Goal: Use online tool/utility: Utilize a website feature to perform a specific function

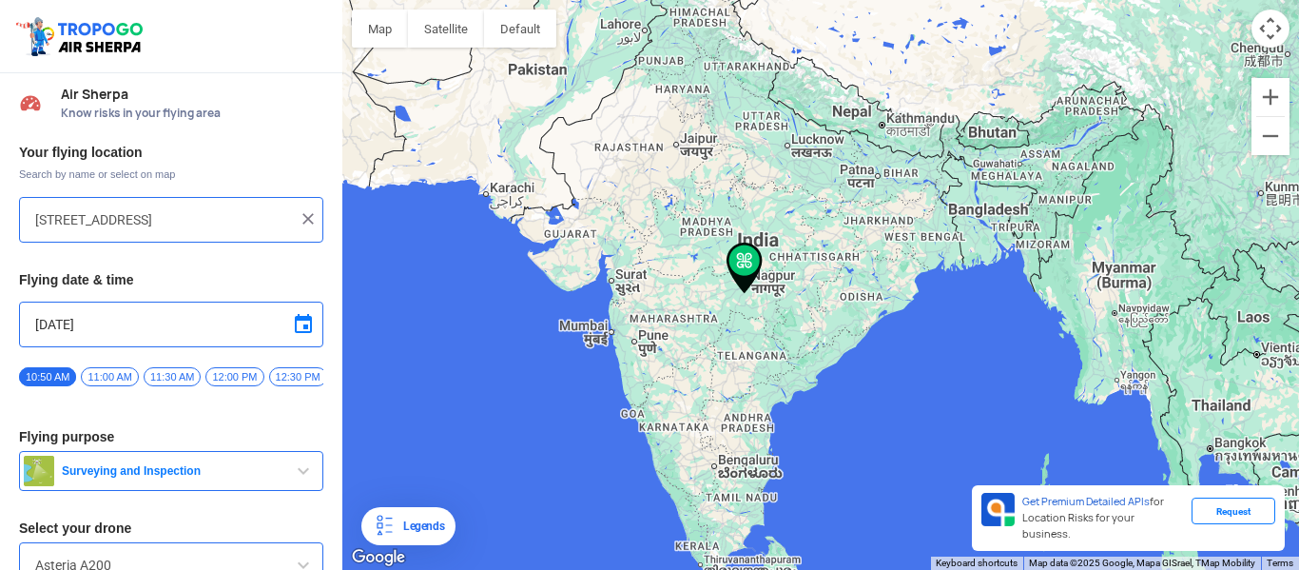
click at [149, 223] on input "[STREET_ADDRESS]" at bounding box center [164, 219] width 258 height 23
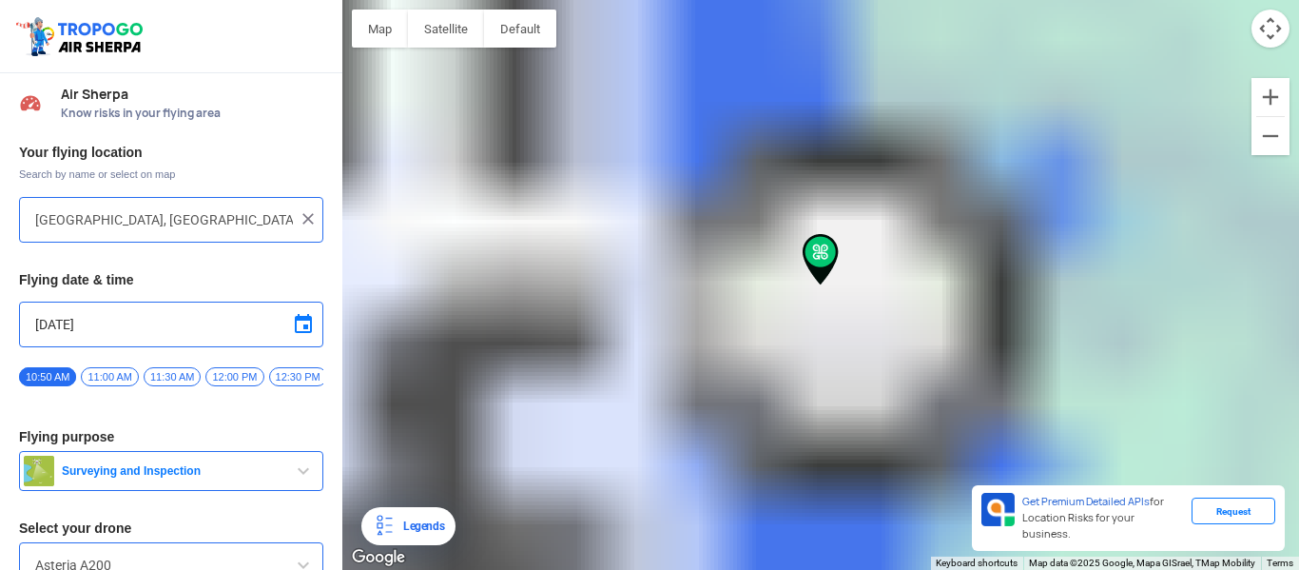
type input "Vasant Vihar, [GEOGRAPHIC_DATA], [GEOGRAPHIC_DATA], [GEOGRAPHIC_DATA]"
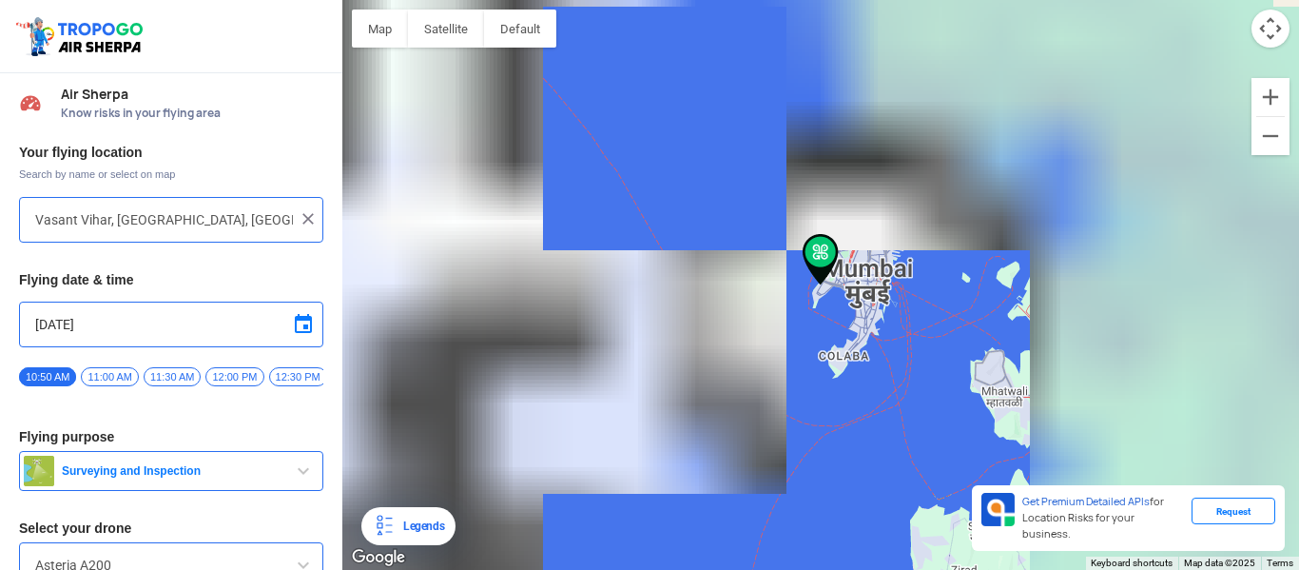
click at [100, 319] on input "[DATE]" at bounding box center [171, 324] width 272 height 23
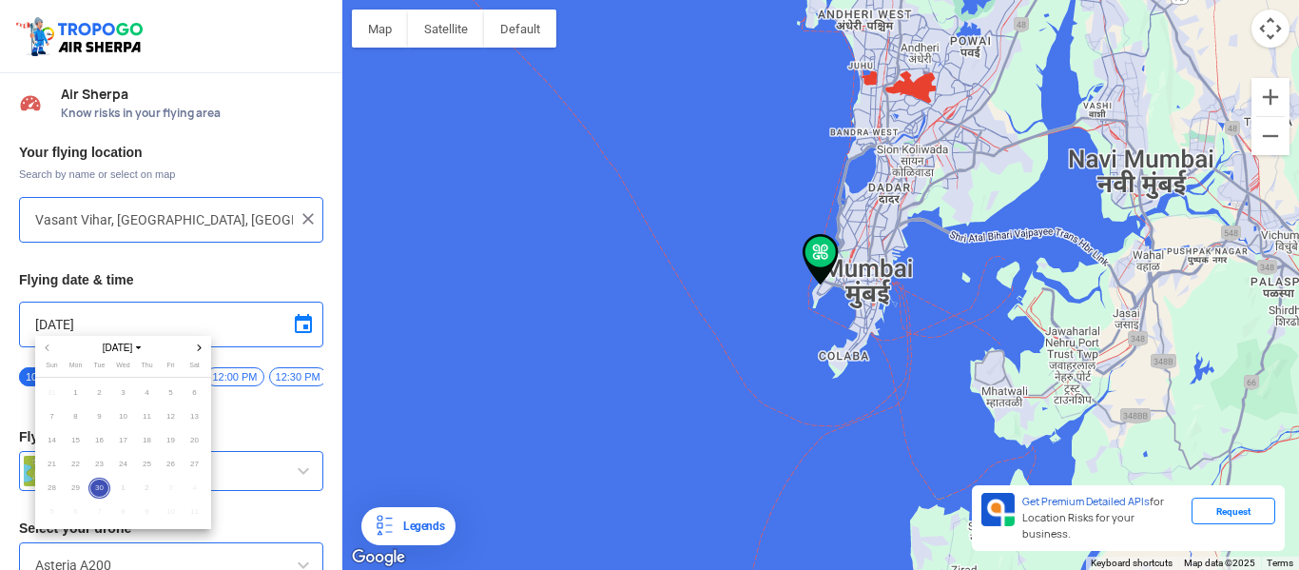
click at [198, 351] on span "Next month" at bounding box center [199, 348] width 14 height 14
click at [122, 388] on span "1" at bounding box center [123, 393] width 22 height 22
type input "[DATE]"
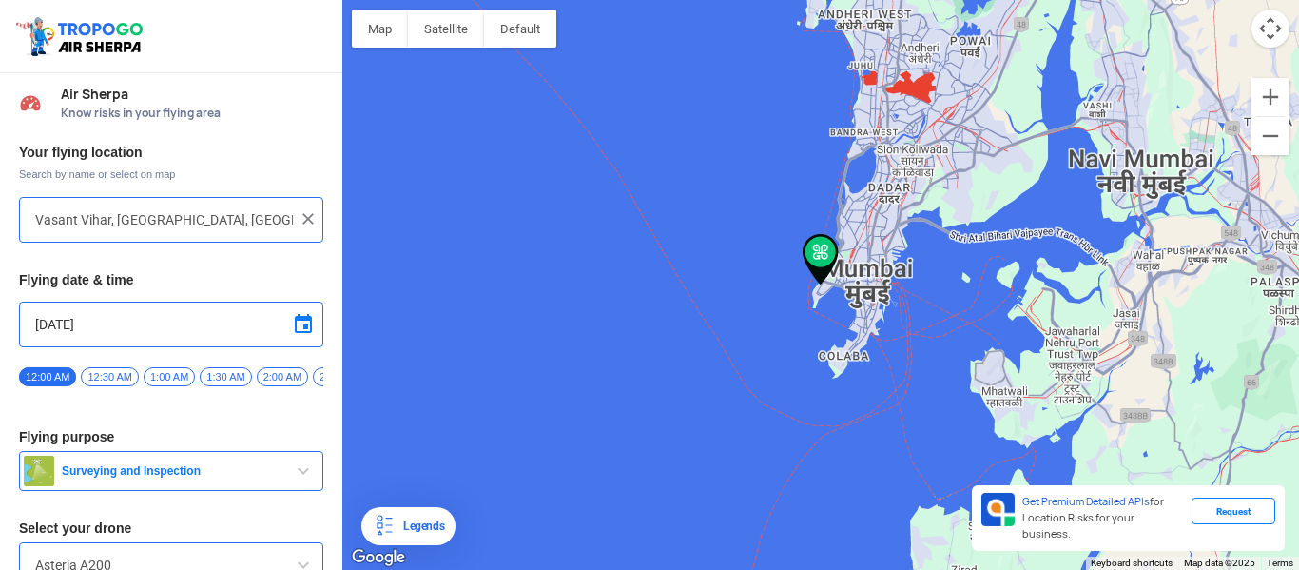
click at [128, 374] on span "12:30 AM" at bounding box center [109, 376] width 57 height 19
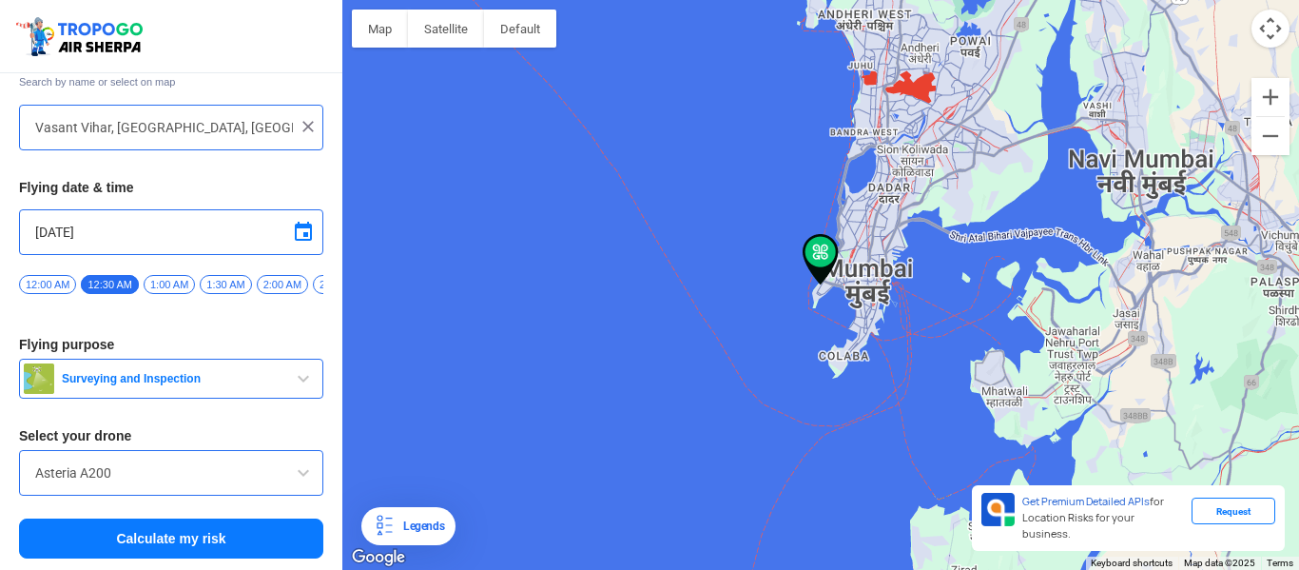
scroll to position [100, 0]
click at [187, 540] on button "Calculate my risk" at bounding box center [171, 538] width 304 height 40
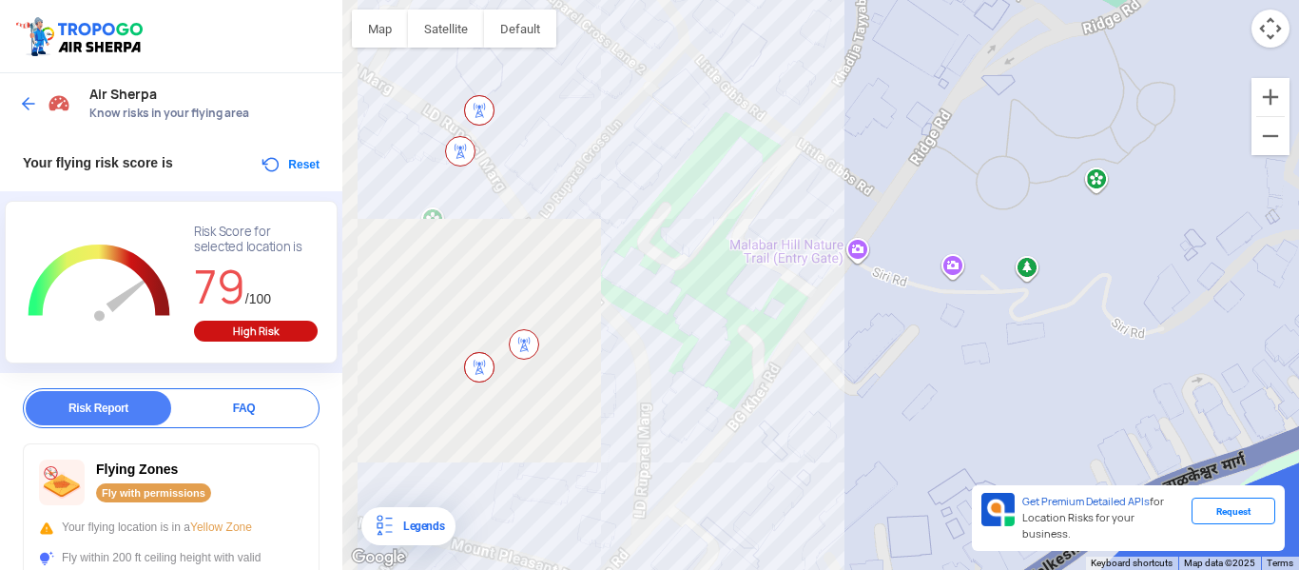
drag, startPoint x: 693, startPoint y: 200, endPoint x: 1270, endPoint y: 412, distance: 614.3
click at [1268, 411] on div at bounding box center [820, 285] width 957 height 570
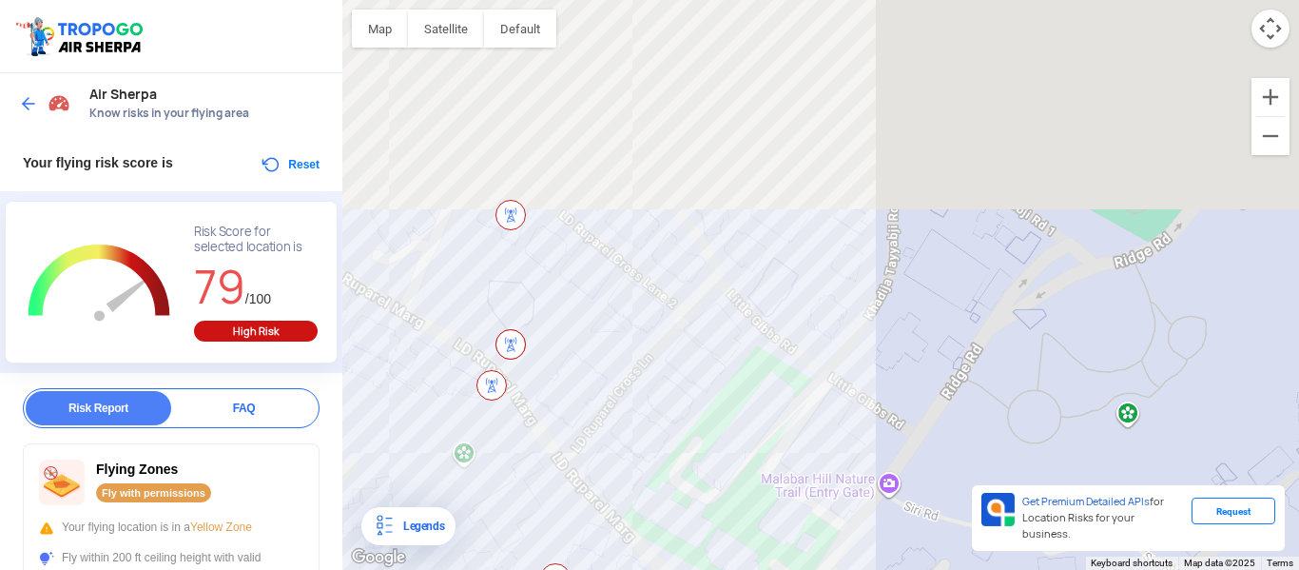
drag, startPoint x: 882, startPoint y: 150, endPoint x: 873, endPoint y: 474, distance: 323.5
click at [873, 473] on div at bounding box center [820, 285] width 957 height 570
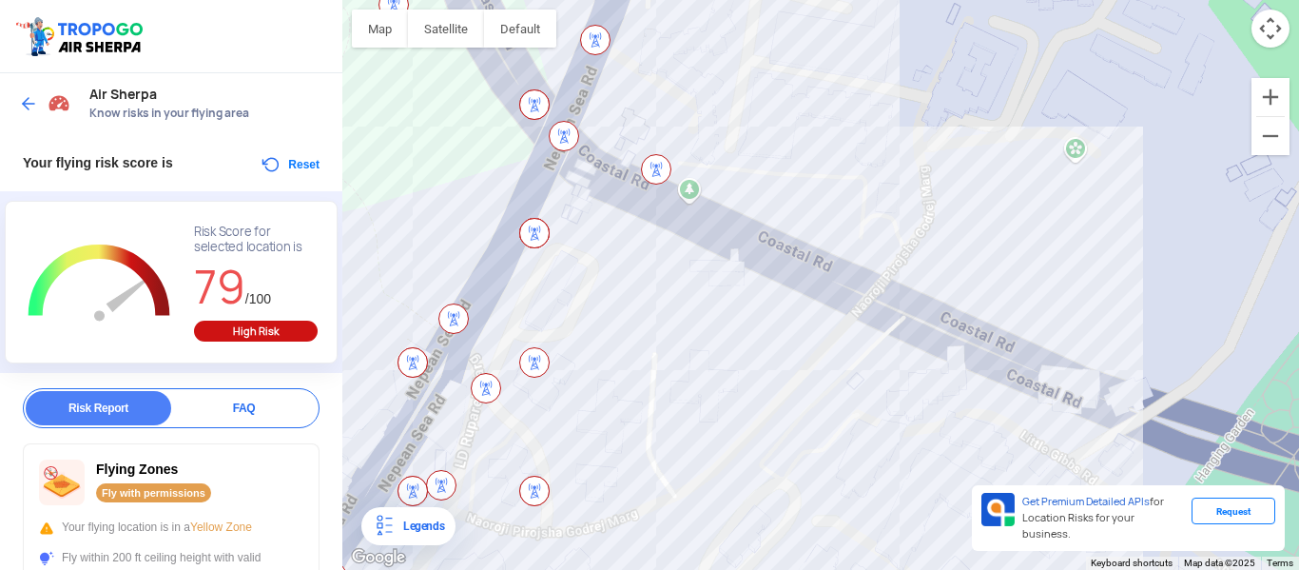
drag, startPoint x: 756, startPoint y: 106, endPoint x: 1042, endPoint y: 372, distance: 390.4
click at [1042, 372] on div at bounding box center [820, 285] width 957 height 570
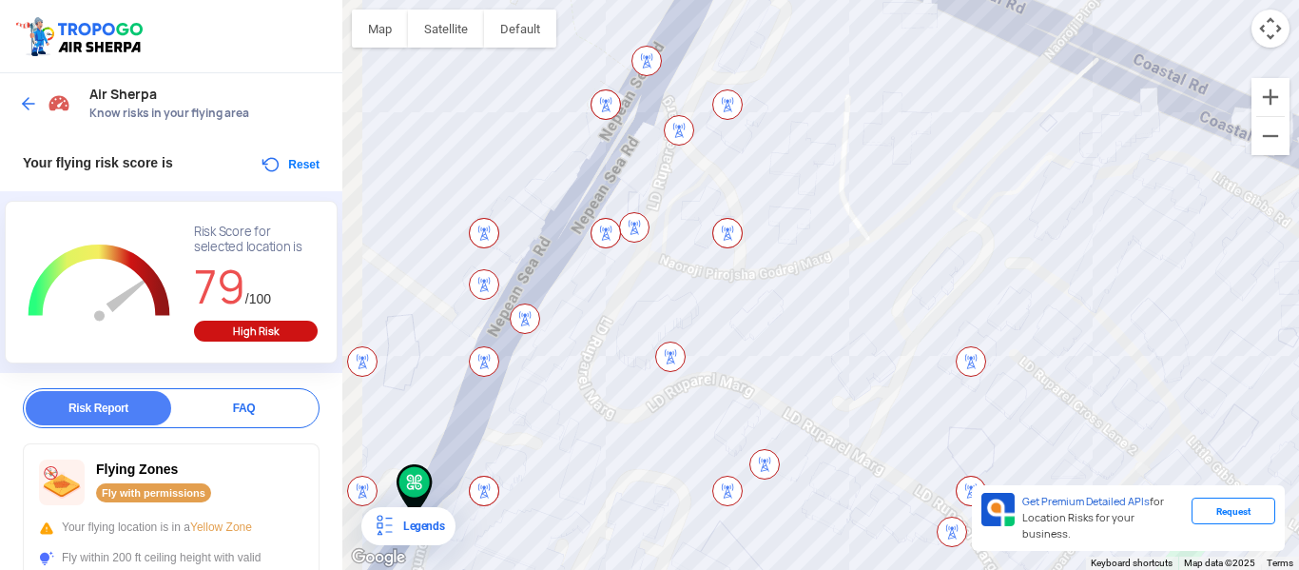
drag, startPoint x: 774, startPoint y: 331, endPoint x: 986, endPoint y: 4, distance: 390.0
click at [986, 6] on div at bounding box center [820, 285] width 957 height 570
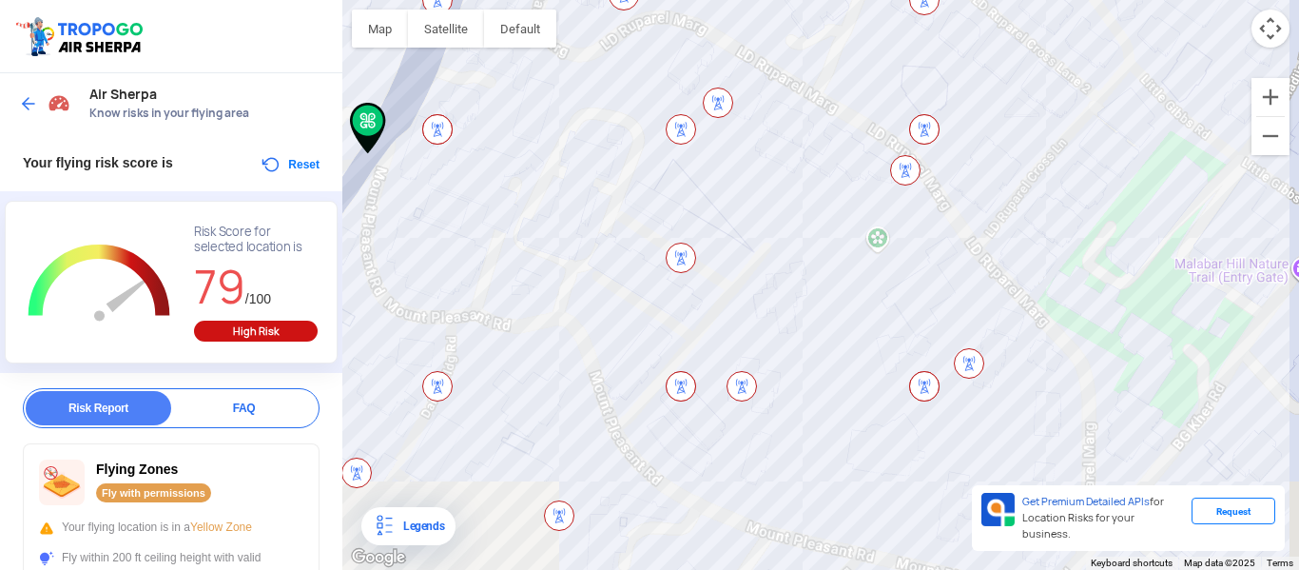
drag, startPoint x: 911, startPoint y: 303, endPoint x: 803, endPoint y: -40, distance: 359.2
click at [803, 0] on html "Location Risk Score Air Sherpa Know risks in your flying area Your flying risk …" at bounding box center [649, 285] width 1299 height 570
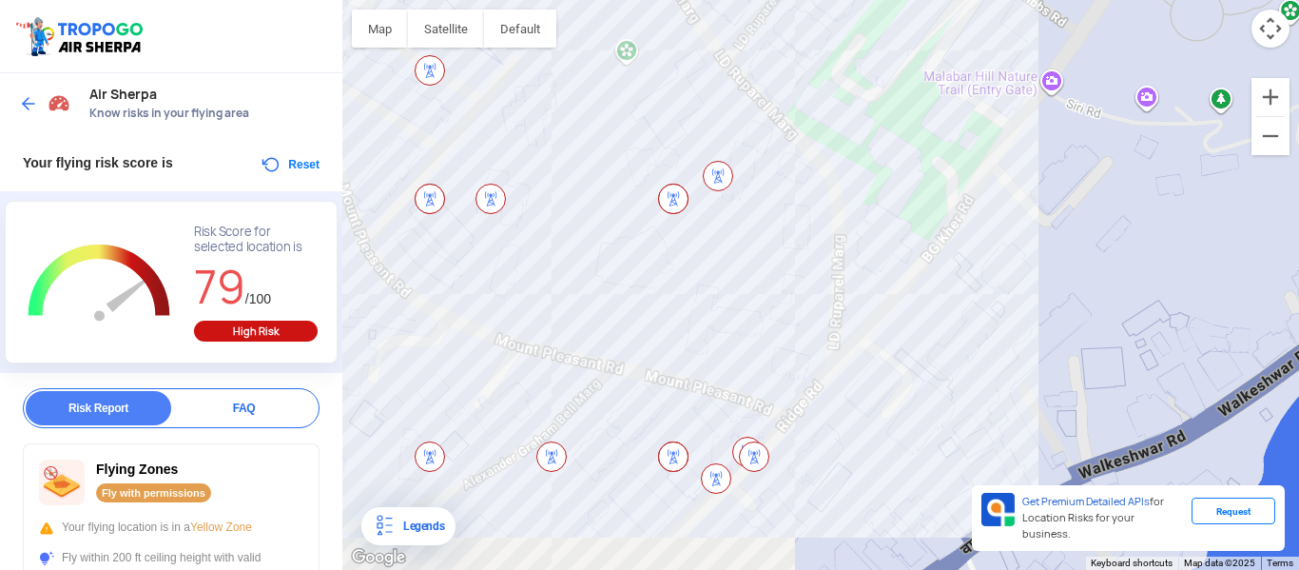
drag, startPoint x: 910, startPoint y: 266, endPoint x: 678, endPoint y: 171, distance: 250.8
click at [681, 172] on div at bounding box center [820, 285] width 957 height 570
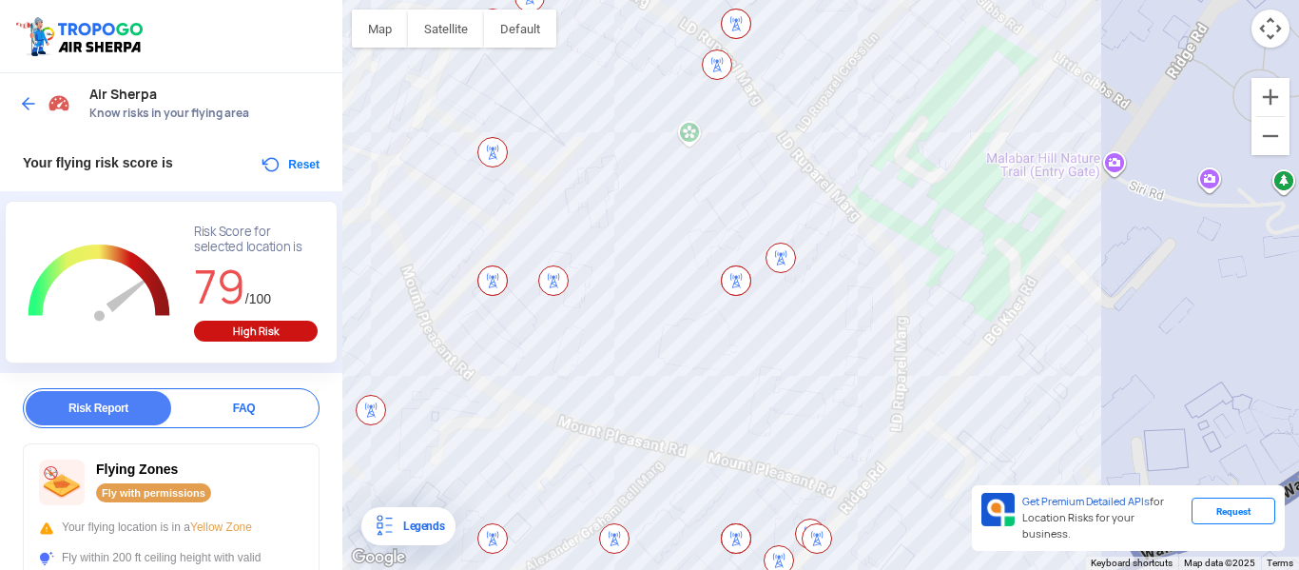
drag, startPoint x: 737, startPoint y: 302, endPoint x: 889, endPoint y: 467, distance: 224.9
click at [888, 464] on div at bounding box center [820, 285] width 957 height 570
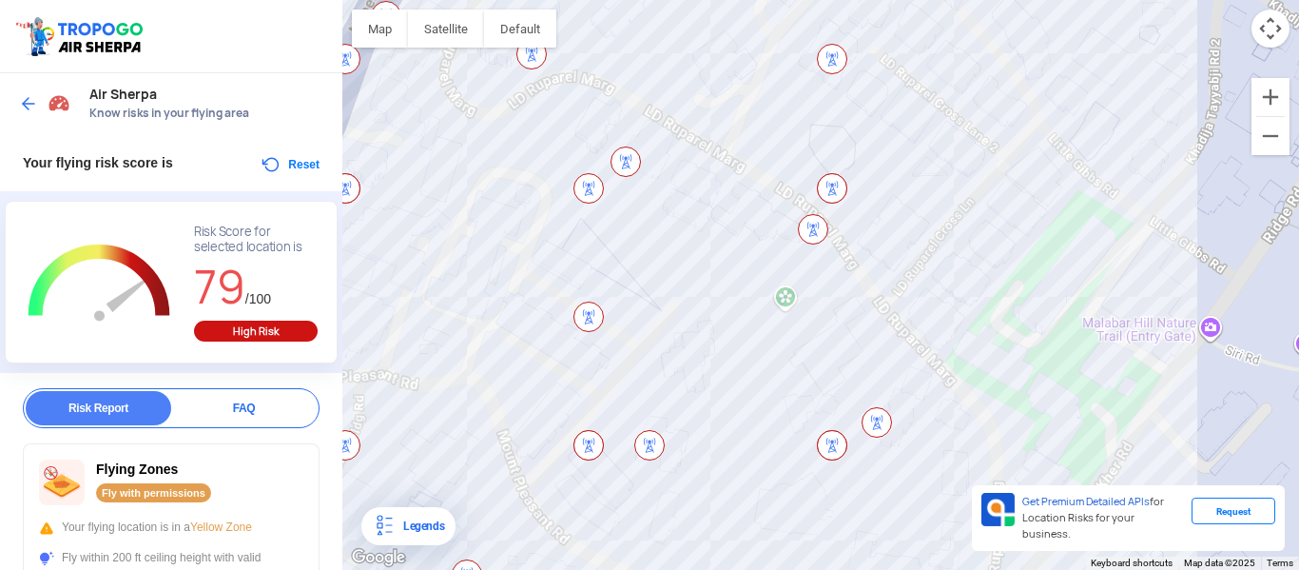
drag, startPoint x: 913, startPoint y: 281, endPoint x: 965, endPoint y: 535, distance: 259.1
click at [965, 530] on div at bounding box center [820, 285] width 957 height 570
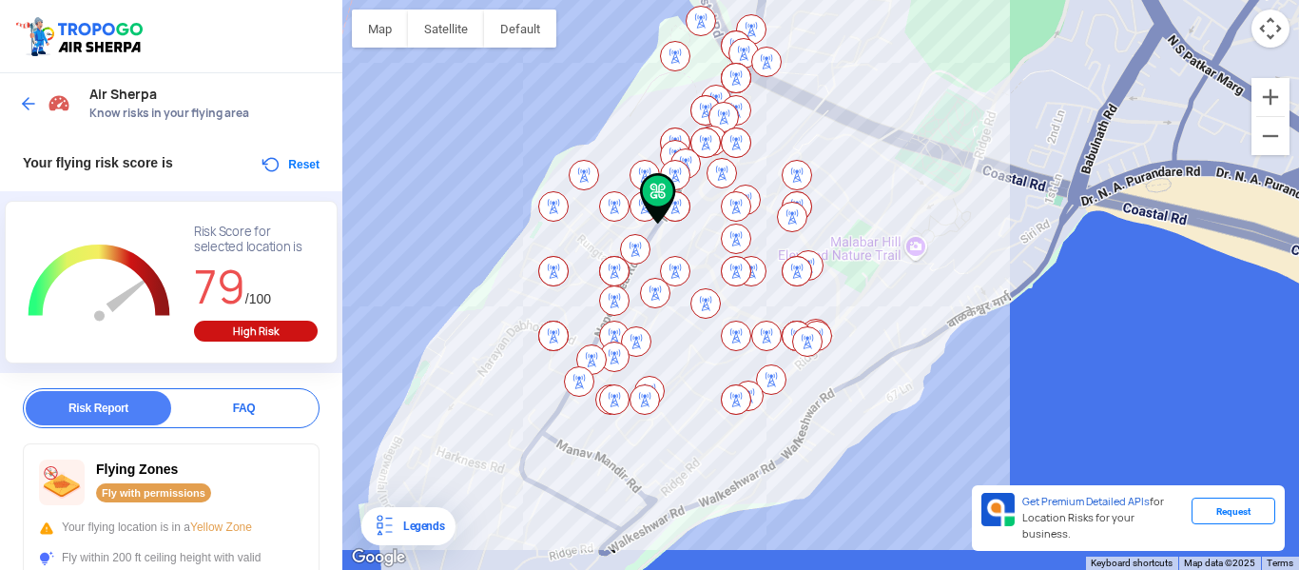
drag, startPoint x: 861, startPoint y: 453, endPoint x: 837, endPoint y: 303, distance: 151.2
click at [837, 303] on div at bounding box center [820, 285] width 957 height 570
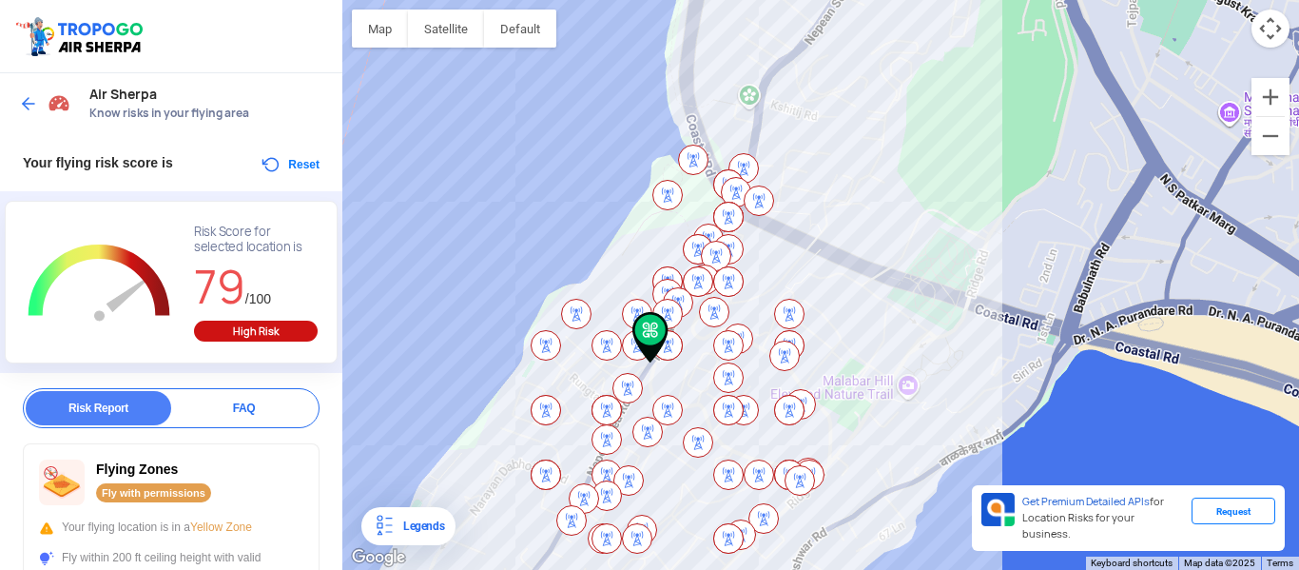
drag, startPoint x: 342, startPoint y: 98, endPoint x: 335, endPoint y: 247, distance: 149.5
click at [335, 247] on div "Location Risk Score Air Sherpa Know risks in your flying area Your flying risk …" at bounding box center [649, 285] width 1299 height 570
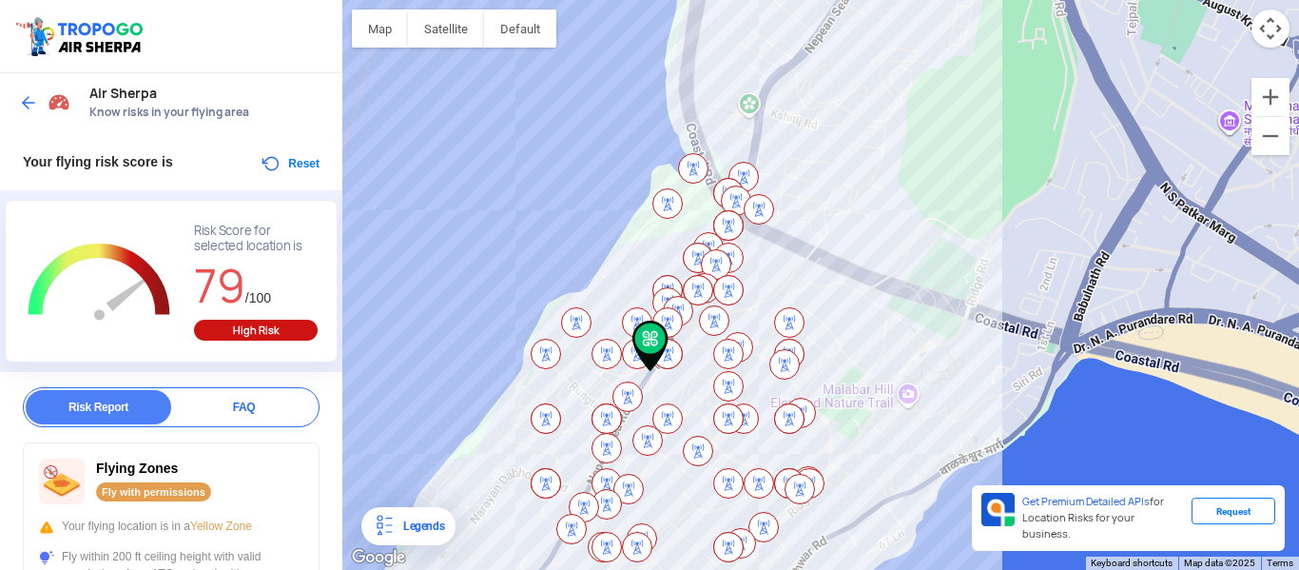
scroll to position [0, 0]
